Goal: Navigation & Orientation: Find specific page/section

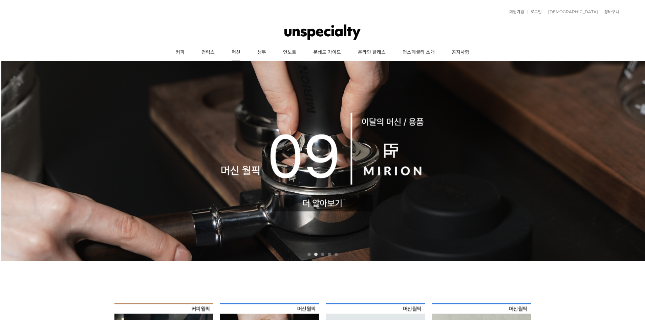
click at [238, 53] on link "머신" at bounding box center [236, 52] width 26 height 17
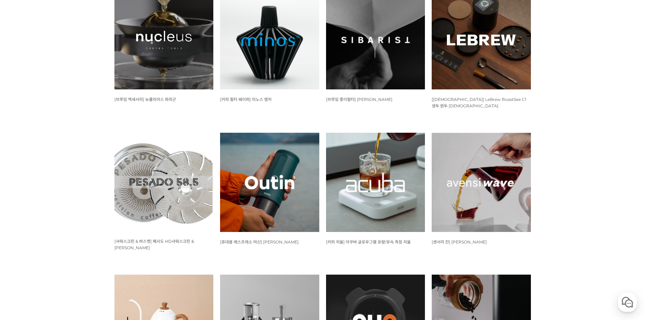
scroll to position [314, 0]
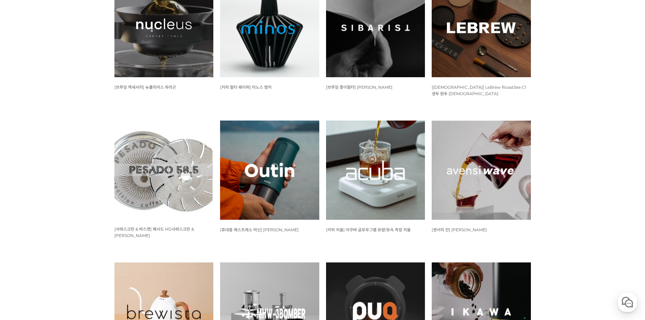
click at [388, 162] on img at bounding box center [375, 170] width 99 height 99
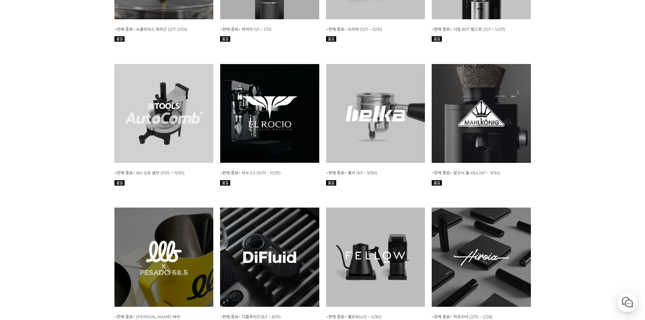
scroll to position [2982, 0]
